Goal: Book appointment/travel/reservation

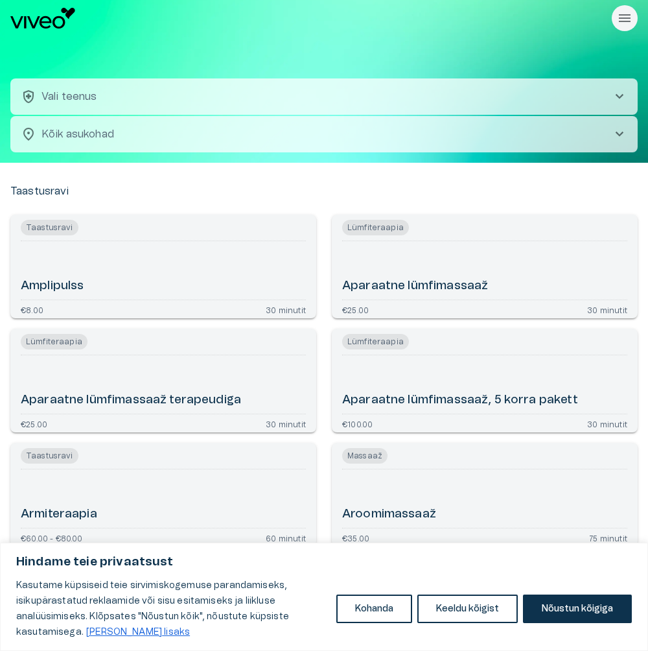
click at [575, 593] on div "Kasutame küpsiseid teie sirvimiskogemuse parandamiseks, isikupärastatud reklaam…" at bounding box center [324, 608] width 616 height 62
click at [567, 616] on button "Nõustun kõigiga" at bounding box center [577, 608] width 109 height 29
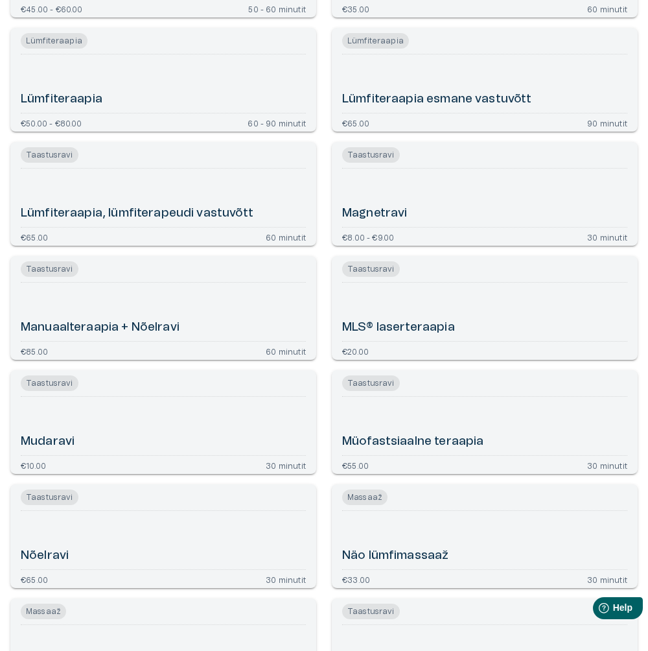
scroll to position [2633, 0]
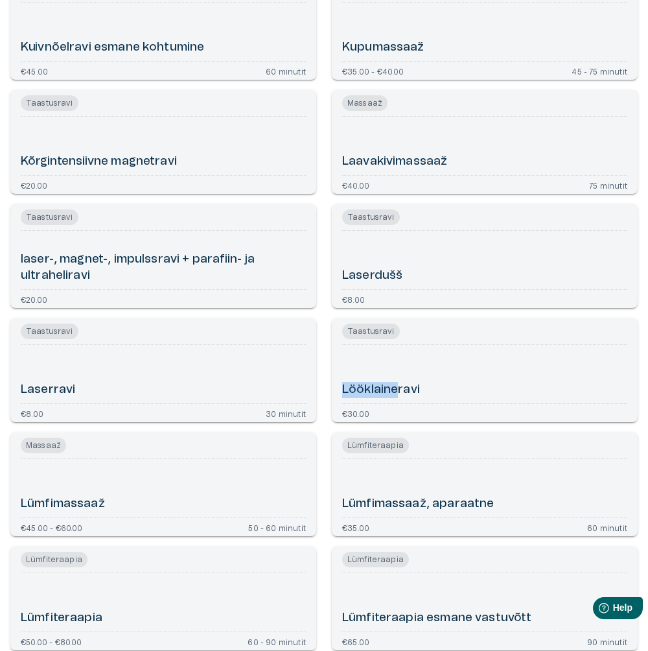
click at [453, 406] on div "Taastusravi Lööklaineravi €30.00" at bounding box center [485, 370] width 306 height 104
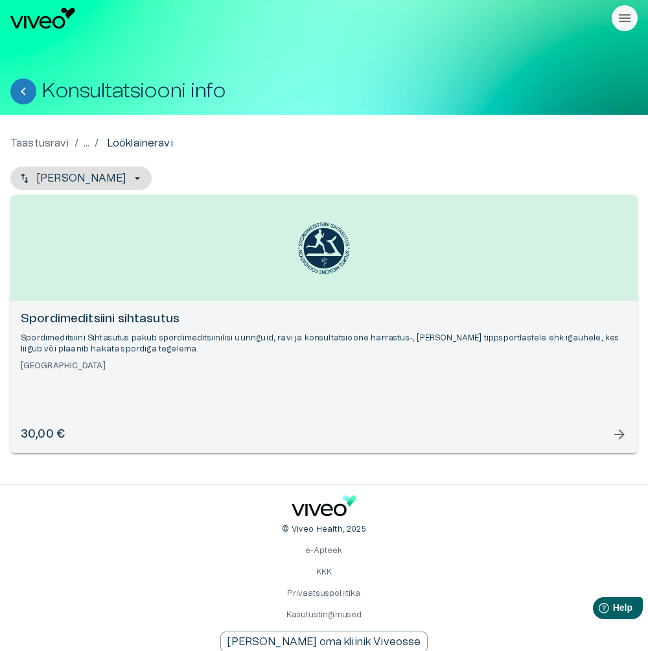
click at [608, 433] on div "30,00 € arrow_forward" at bounding box center [324, 434] width 606 height 16
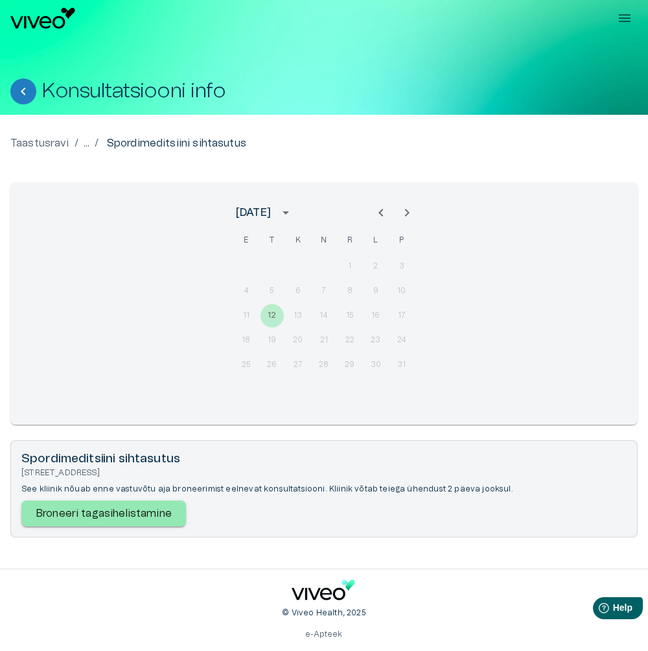
click at [621, 27] on button "Rippmenüü nähtavus" at bounding box center [625, 18] width 26 height 26
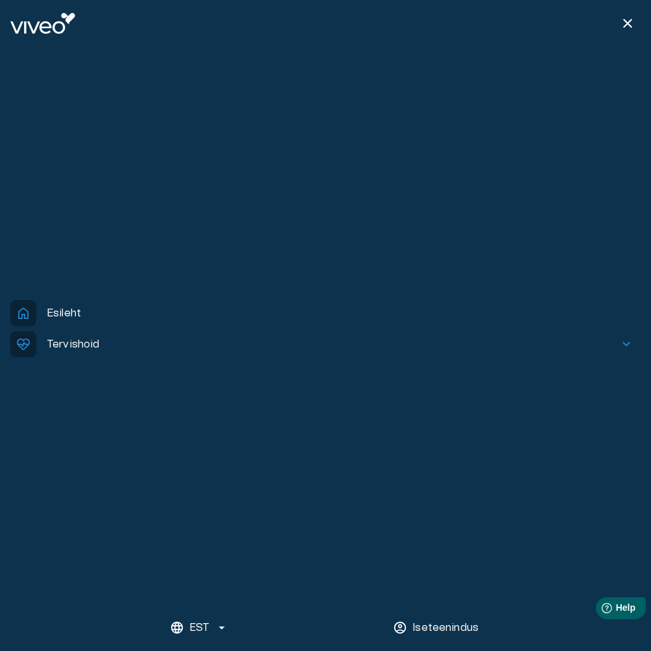
click at [62, 310] on p "Esileht" at bounding box center [64, 313] width 34 height 16
click at [65, 306] on p "Esileht" at bounding box center [64, 313] width 34 height 16
click at [622, 17] on span "close" at bounding box center [627, 24] width 16 height 16
